Goal: Transaction & Acquisition: Subscribe to service/newsletter

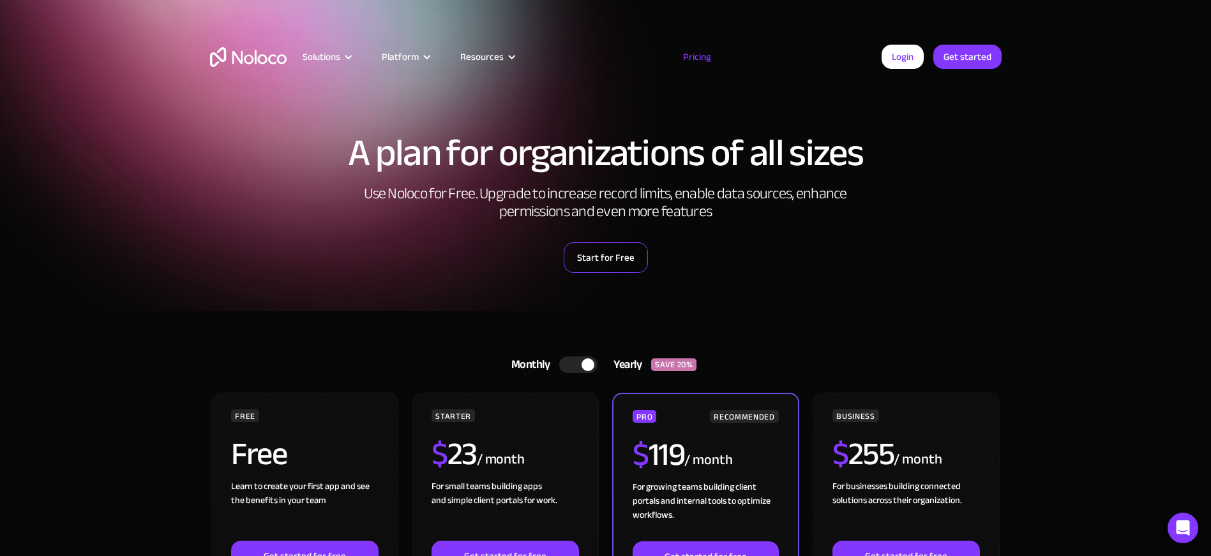
click at [593, 257] on link "Start for Free" at bounding box center [606, 258] width 84 height 31
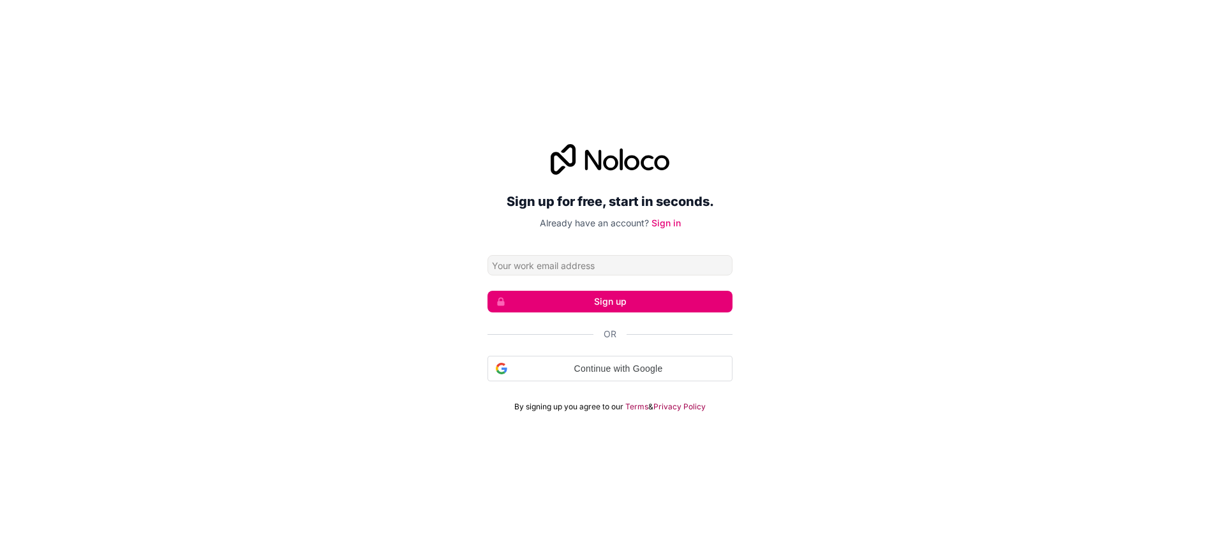
drag, startPoint x: 267, startPoint y: 255, endPoint x: 309, endPoint y: 260, distance: 41.8
click at [267, 255] on div "Sign up for free, start in seconds. Already have an account? Sign in Sign up Or…" at bounding box center [610, 278] width 1220 height 304
